Goal: Navigation & Orientation: Understand site structure

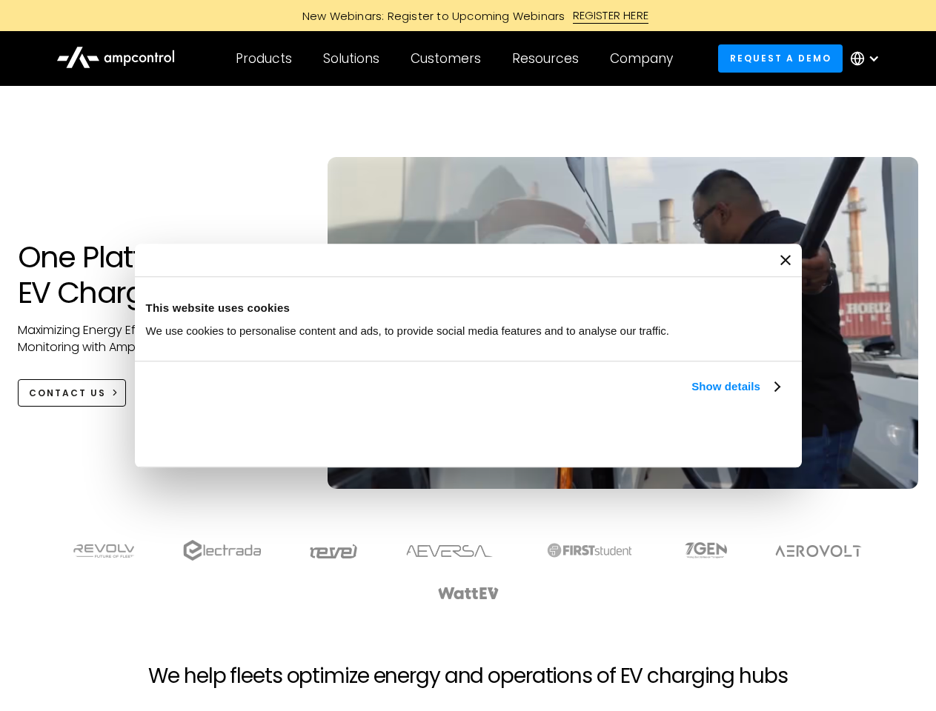
click at [691, 396] on link "Show details" at bounding box center [734, 387] width 87 height 18
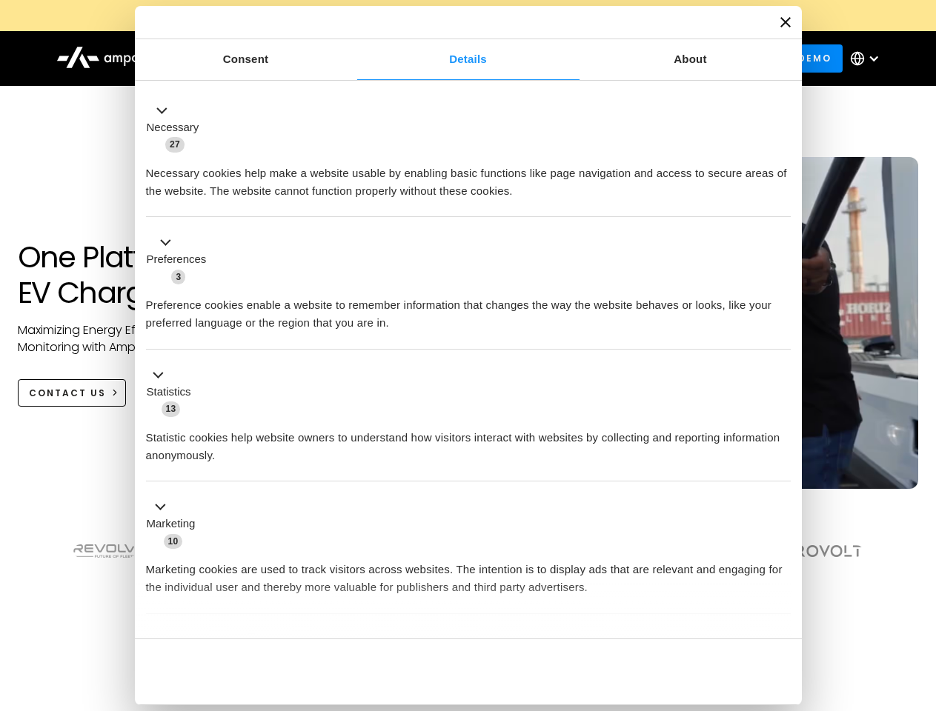
click at [781, 614] on div "Consent Details [#IABV2SETTINGS#] About This website uses cookies We use cookie…" at bounding box center [468, 356] width 667 height 700
click at [920, 597] on section at bounding box center [468, 571] width 936 height 92
click at [456, 59] on div "Customers" at bounding box center [446, 58] width 70 height 16
click at [263, 59] on div "Products" at bounding box center [264, 58] width 56 height 16
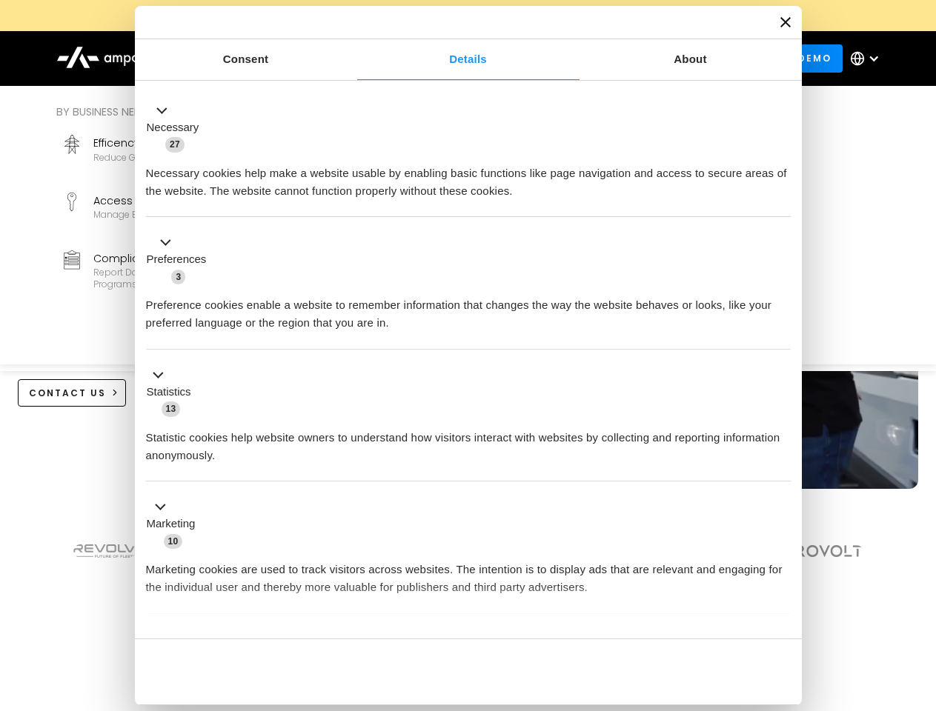
click at [352, 59] on div "Solutions" at bounding box center [351, 58] width 56 height 16
click at [448, 59] on div "Customers" at bounding box center [446, 58] width 70 height 16
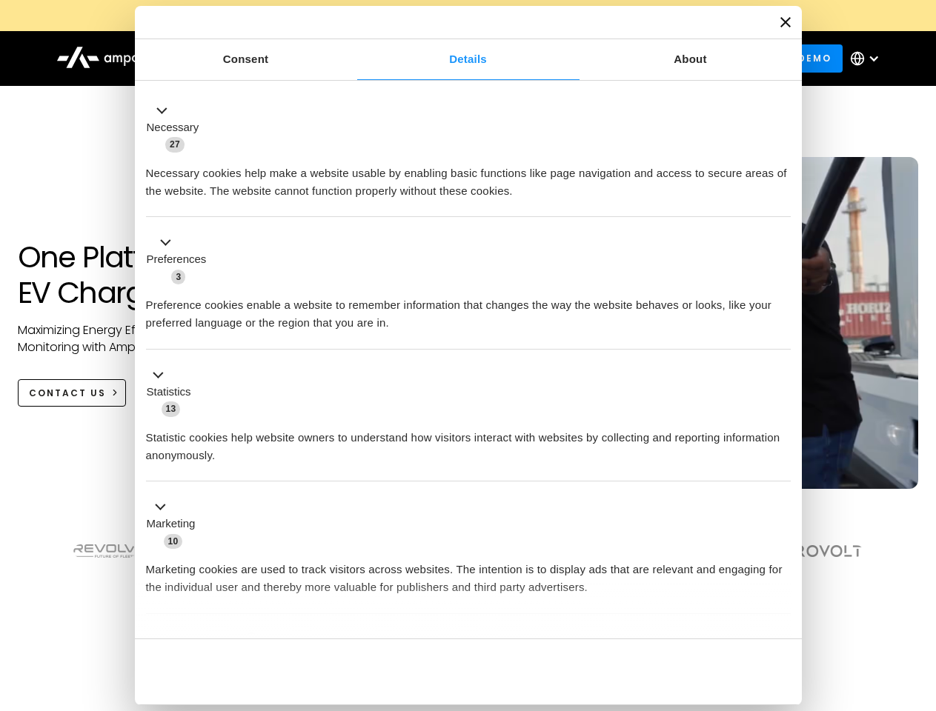
click at [548, 59] on div "Resources" at bounding box center [545, 58] width 67 height 16
click at [646, 59] on div "Company" at bounding box center [641, 58] width 63 height 16
